Goal: Check status: Check status

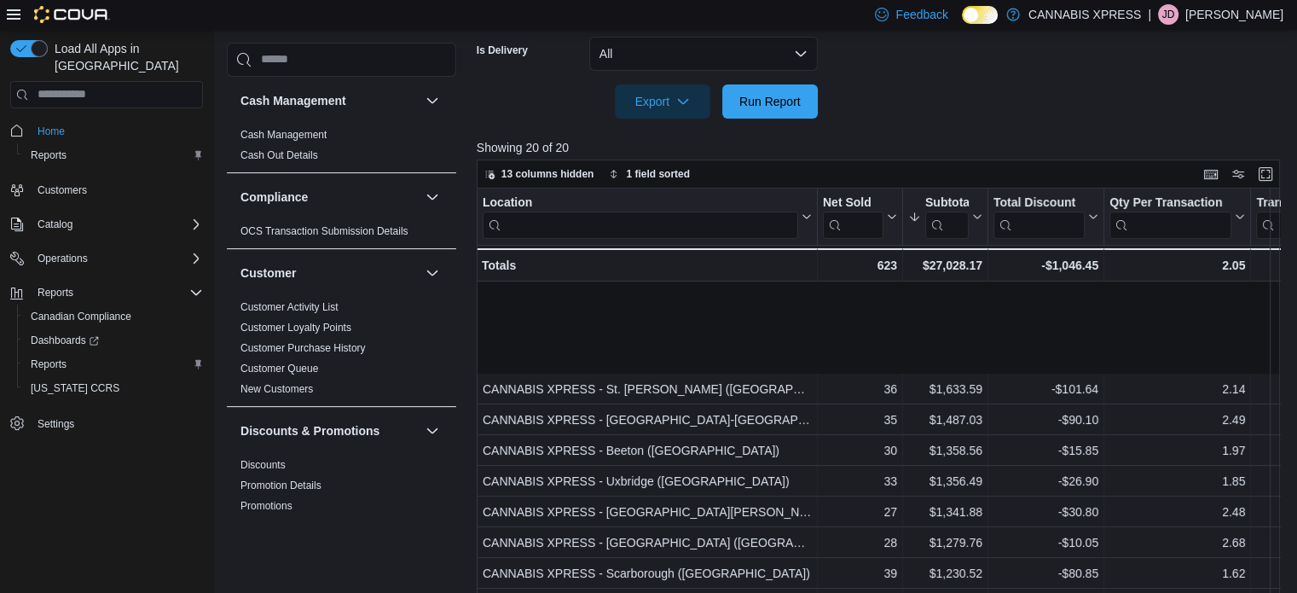
scroll to position [148, 0]
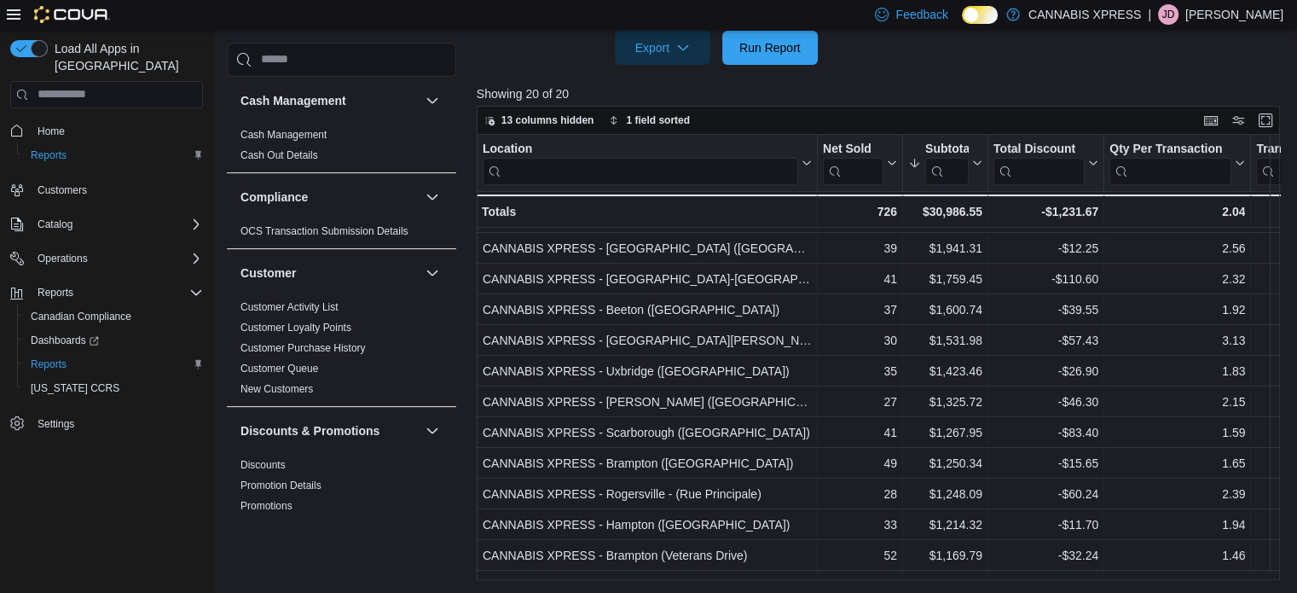
scroll to position [119, 0]
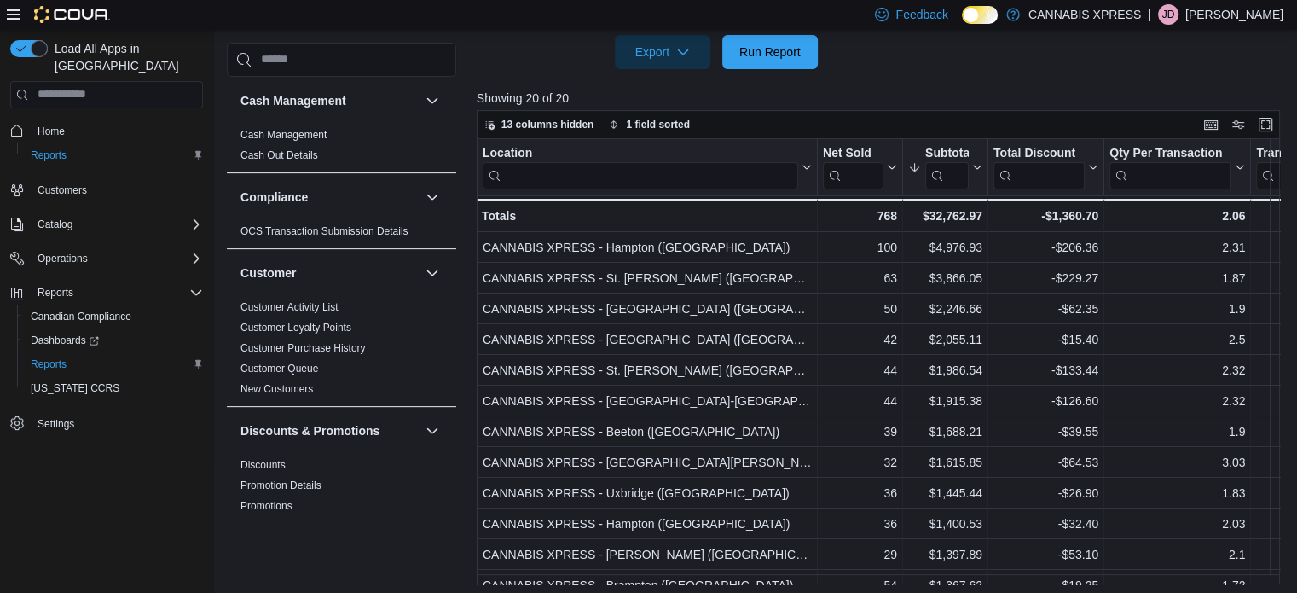
scroll to position [557, 0]
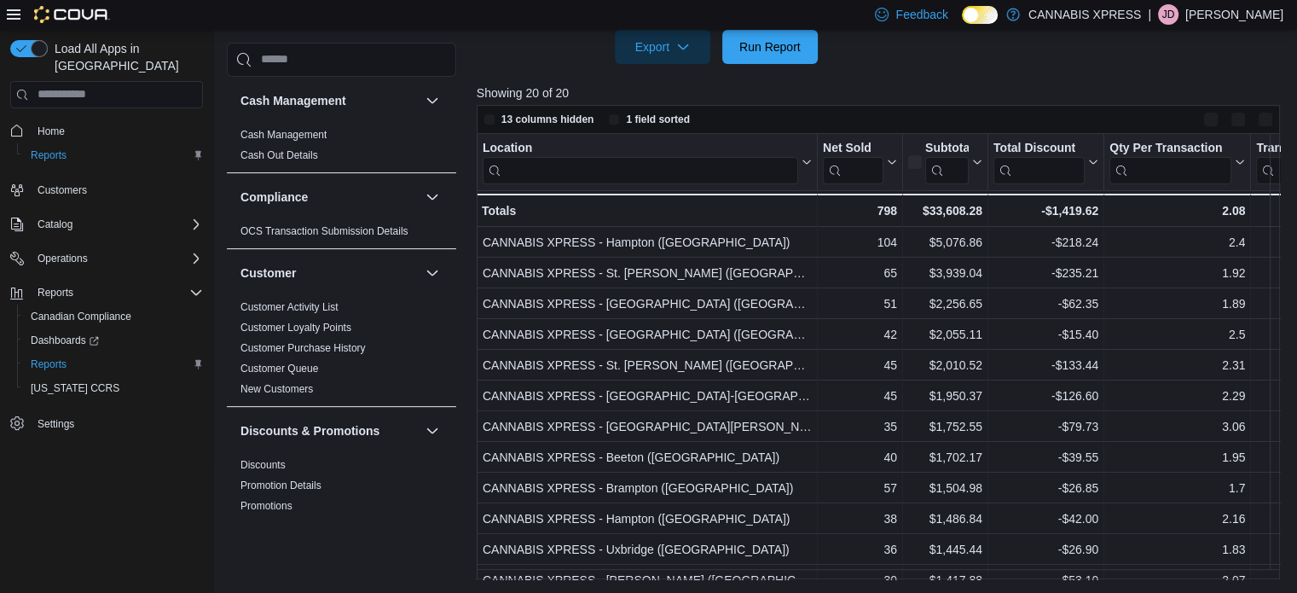
scroll to position [557, 0]
